Goal: Information Seeking & Learning: Learn about a topic

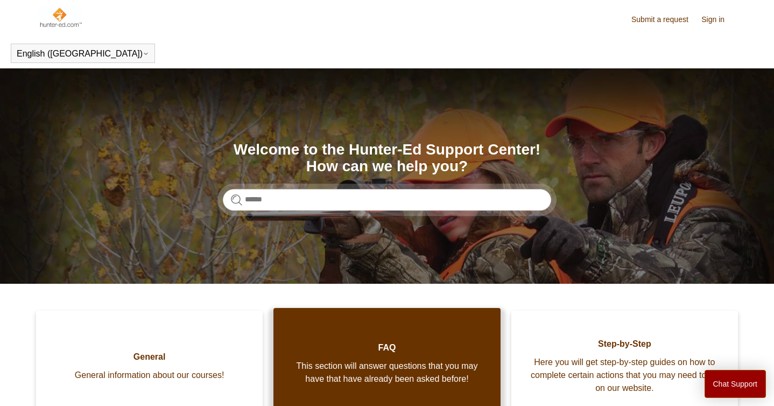
click at [367, 335] on link "FAQ This section will answer questions that you may have that have already been…" at bounding box center [386, 360] width 226 height 105
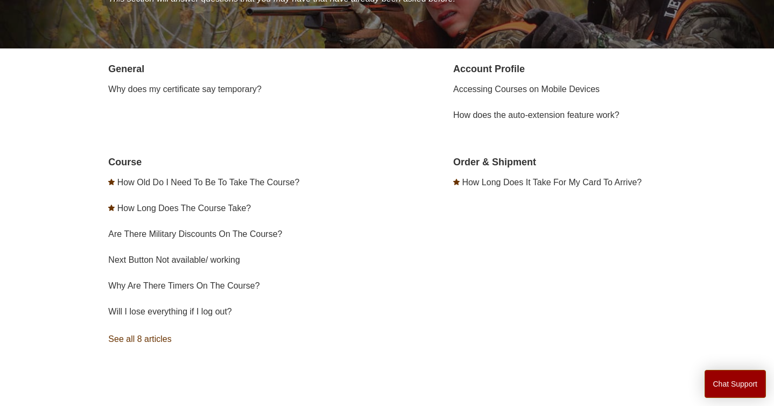
scroll to position [175, 0]
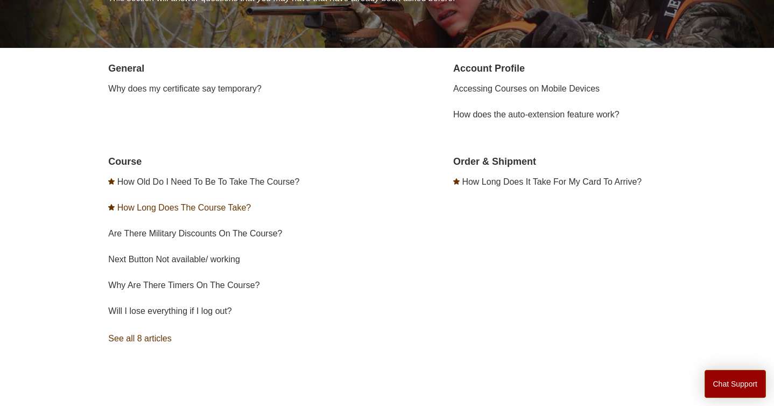
click at [230, 208] on link "How Long Does The Course Take?" at bounding box center [183, 207] width 133 height 9
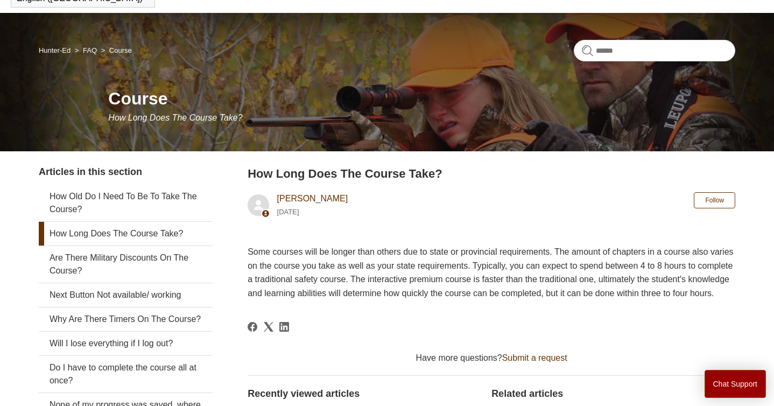
scroll to position [56, 0]
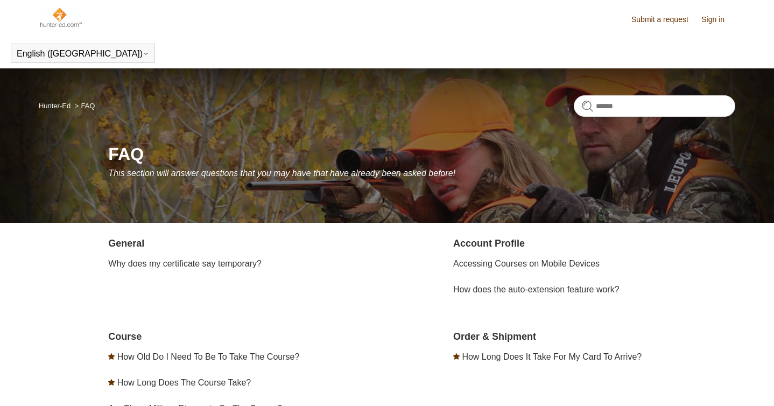
scroll to position [175, 0]
